Goal: Transaction & Acquisition: Purchase product/service

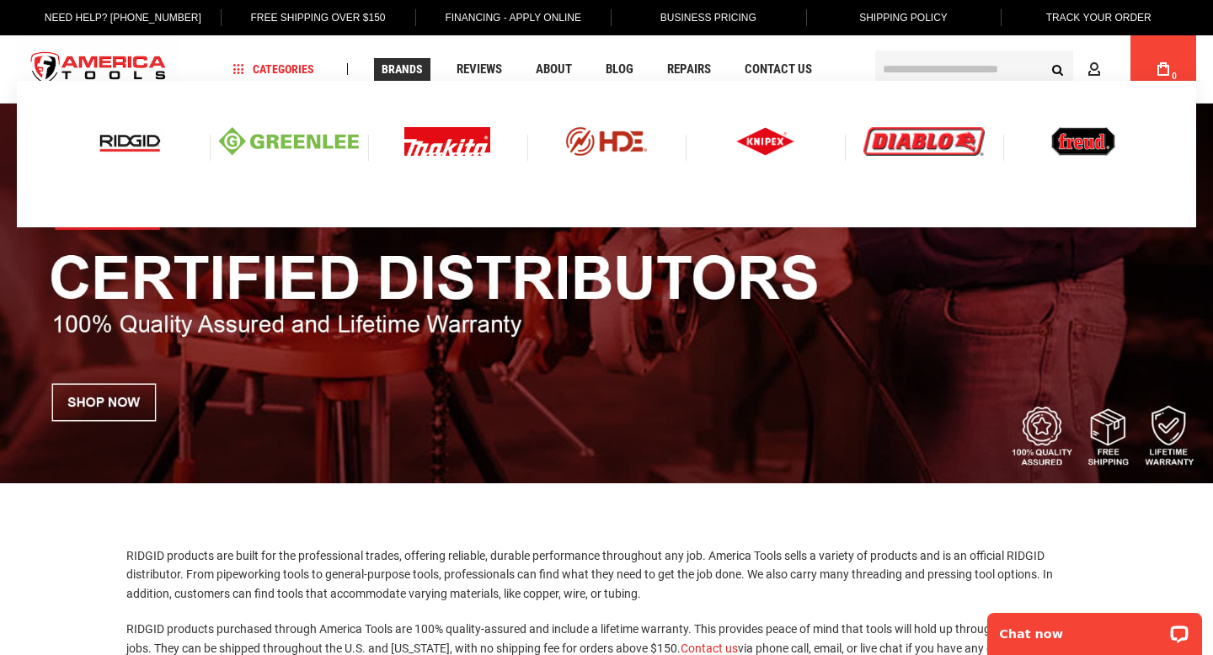
click at [130, 141] on img at bounding box center [130, 141] width 70 height 29
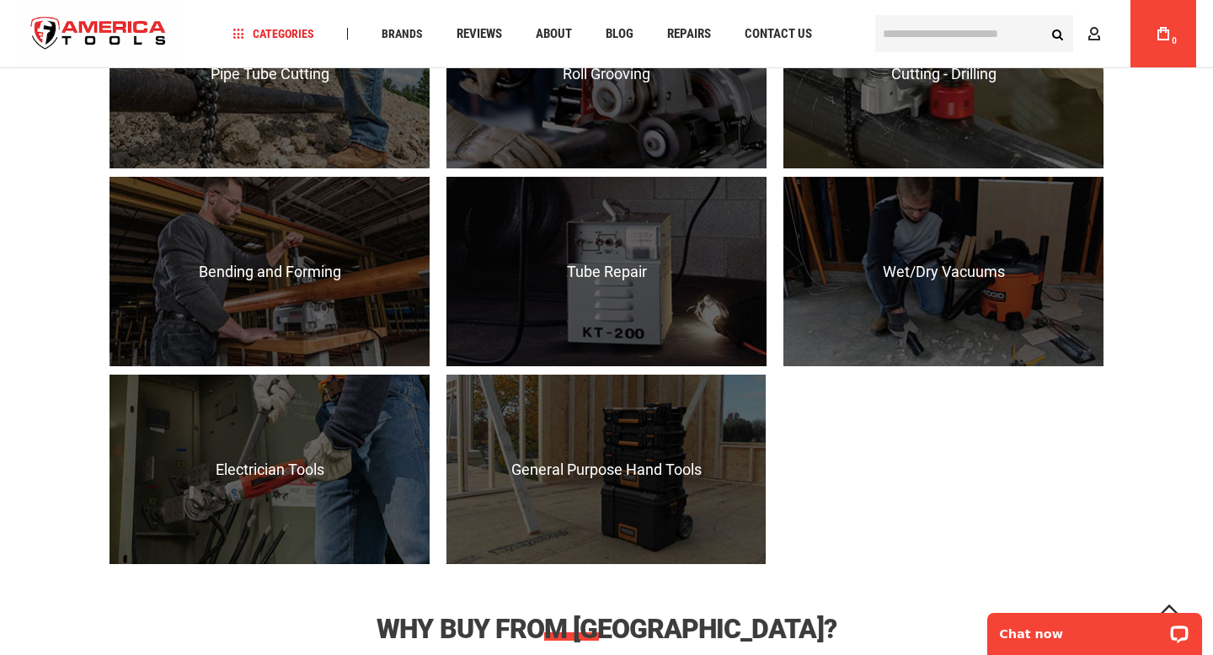
scroll to position [1632, 0]
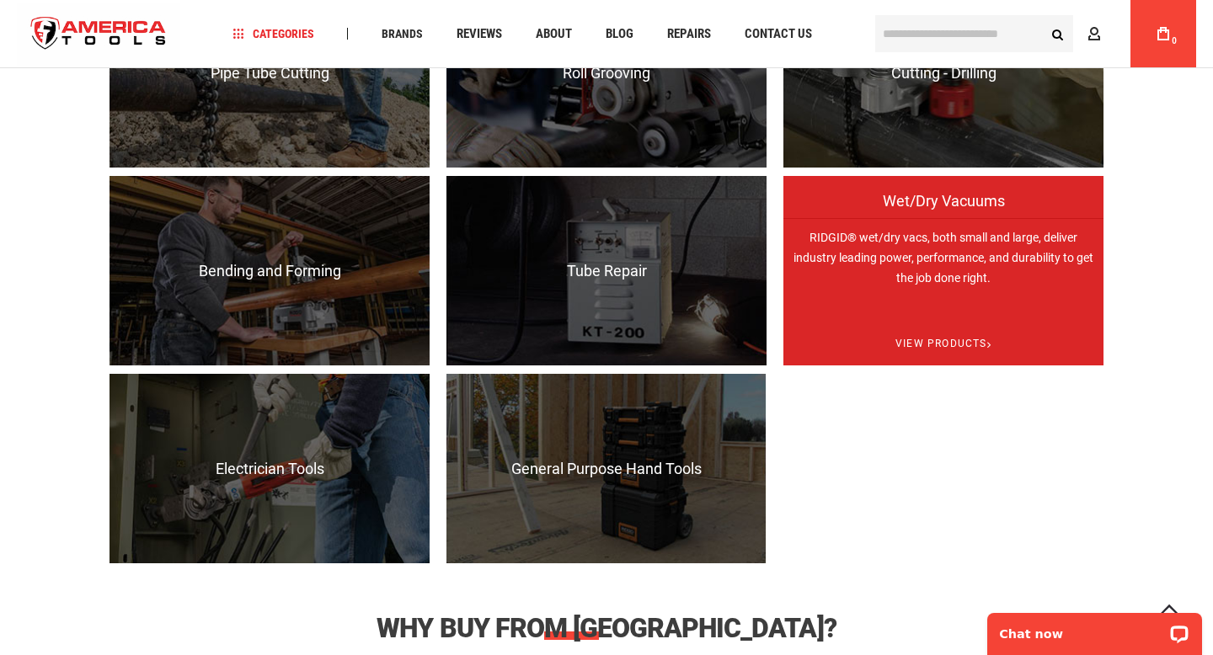
click at [888, 260] on p "RIDGID® wet/dry vacs, both small and large, deliver industry leading power, per…" at bounding box center [943, 312] width 320 height 189
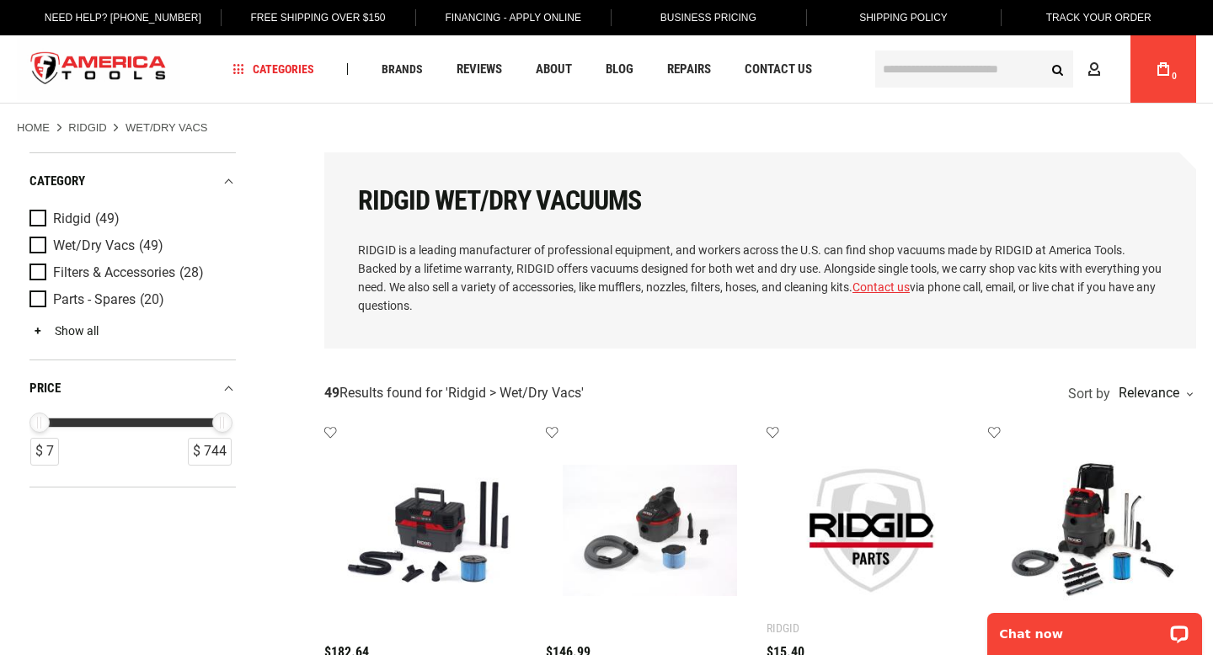
click at [77, 335] on link "Show all" at bounding box center [63, 330] width 69 height 13
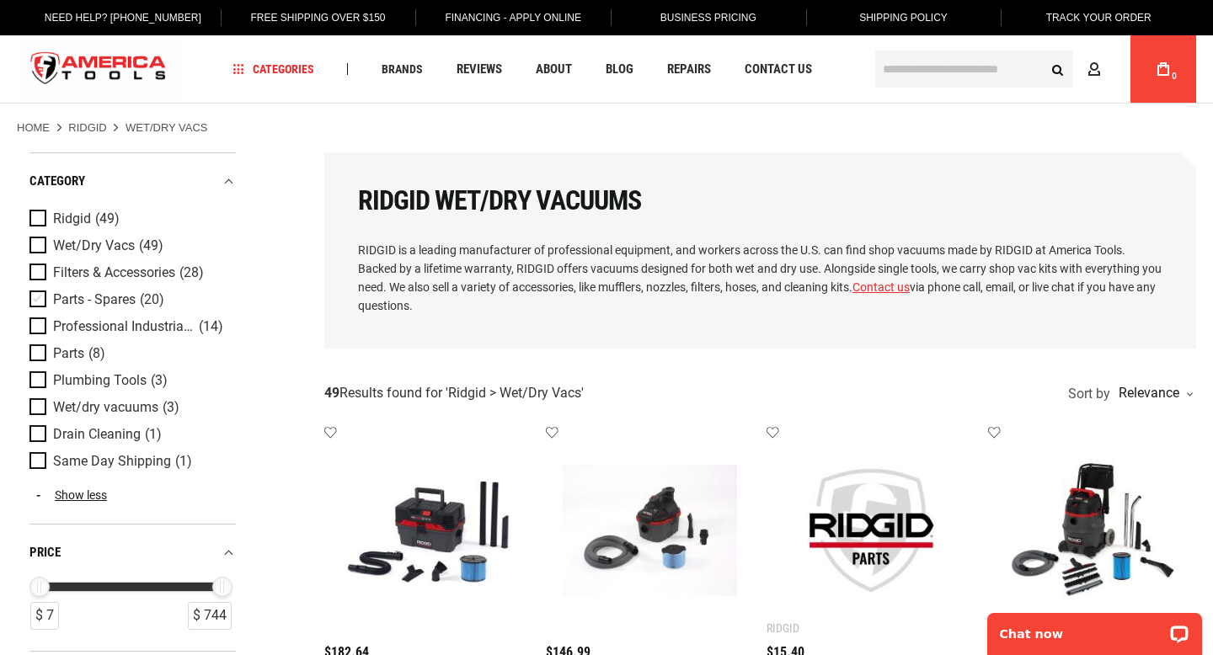
click at [35, 297] on span "Product Filters" at bounding box center [41, 300] width 24 height 19
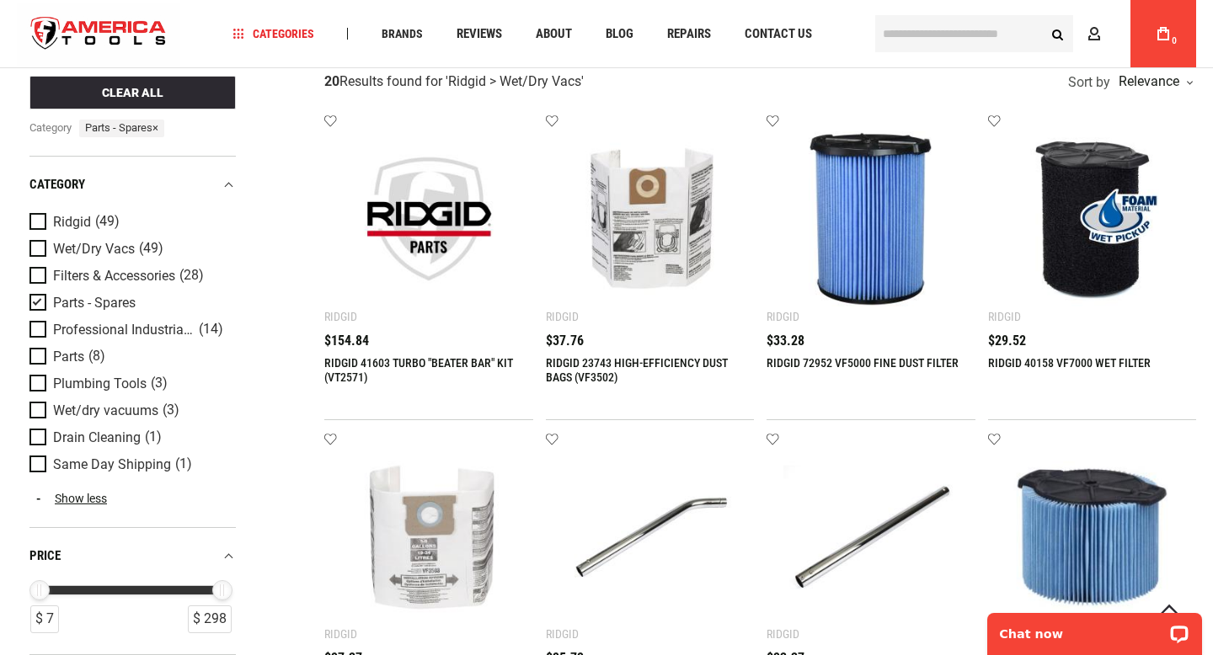
scroll to position [303, 0]
